Goal: Task Accomplishment & Management: Manage account settings

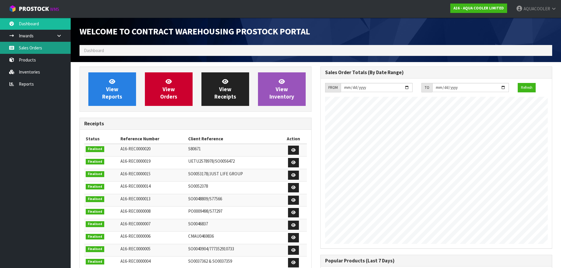
click at [16, 49] on link "Sales Orders" at bounding box center [35, 48] width 71 height 12
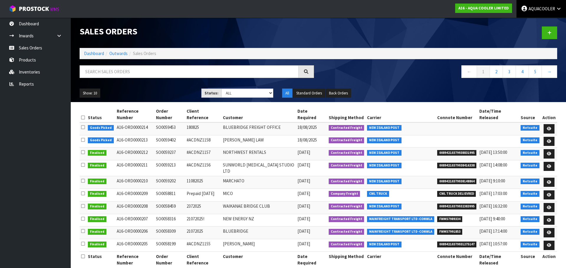
click at [531, 13] on link "AQUACOOLER" at bounding box center [541, 9] width 50 height 18
click at [524, 24] on link "Logout" at bounding box center [542, 23] width 47 height 8
